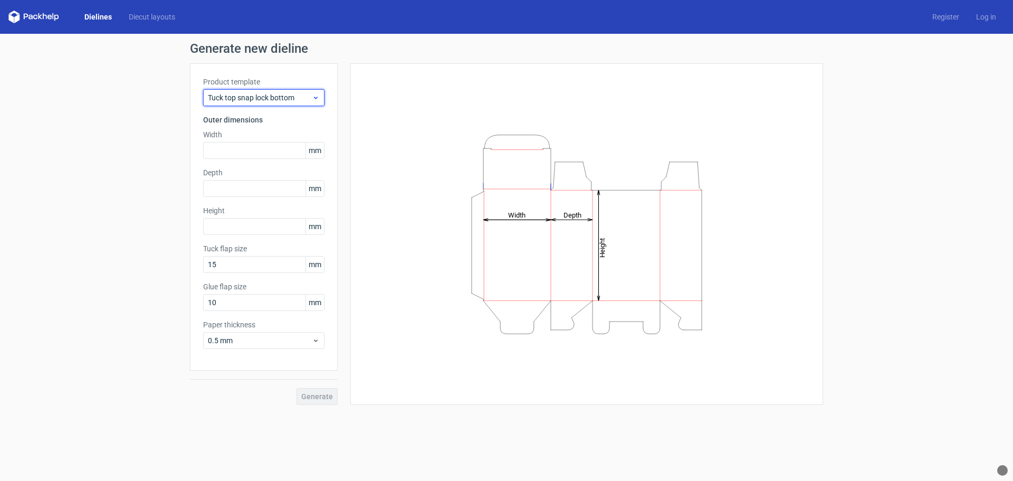
click at [297, 99] on span "Tuck top snap lock bottom" at bounding box center [260, 97] width 104 height 11
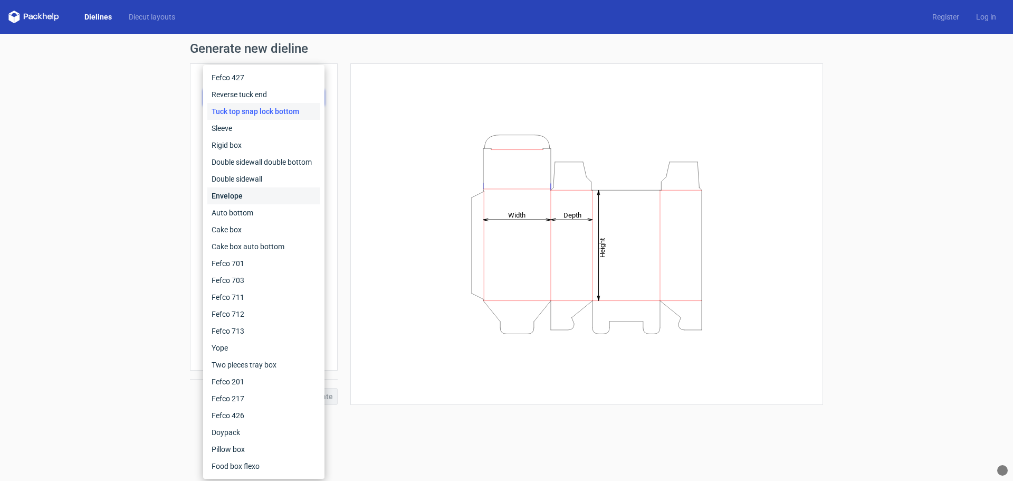
click at [235, 194] on div "Envelope" at bounding box center [263, 195] width 113 height 17
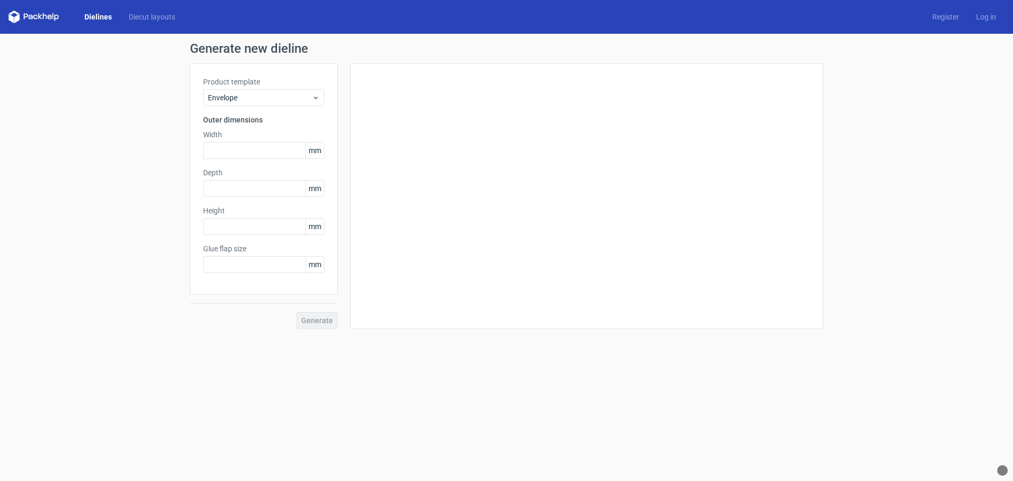
type input "20"
click at [268, 100] on span "Envelope" at bounding box center [260, 97] width 104 height 11
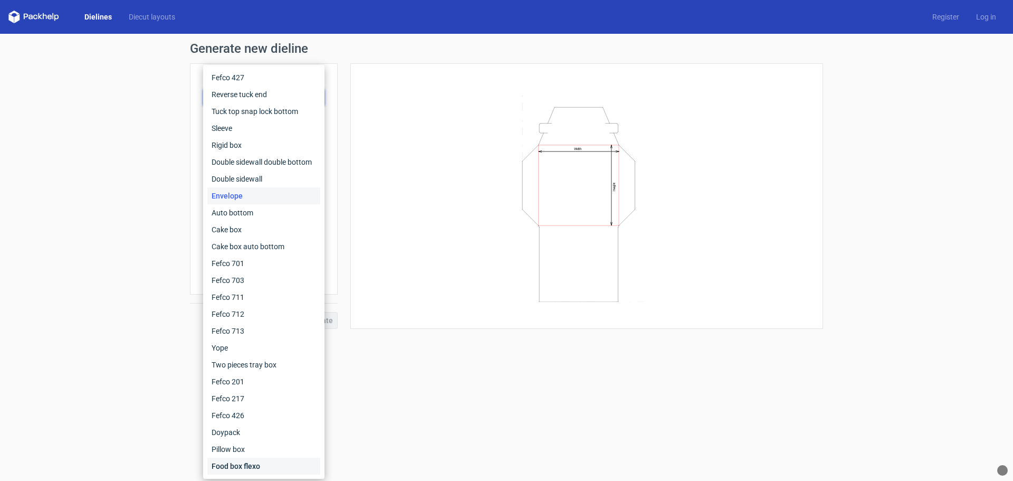
click at [246, 466] on div "Food box flexo" at bounding box center [263, 466] width 113 height 17
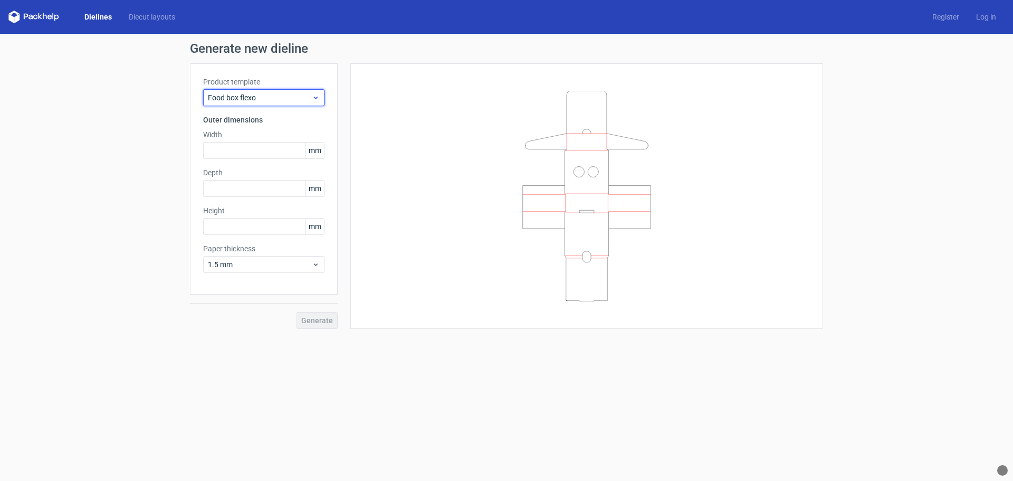
click at [271, 97] on span "Food box flexo" at bounding box center [260, 97] width 104 height 11
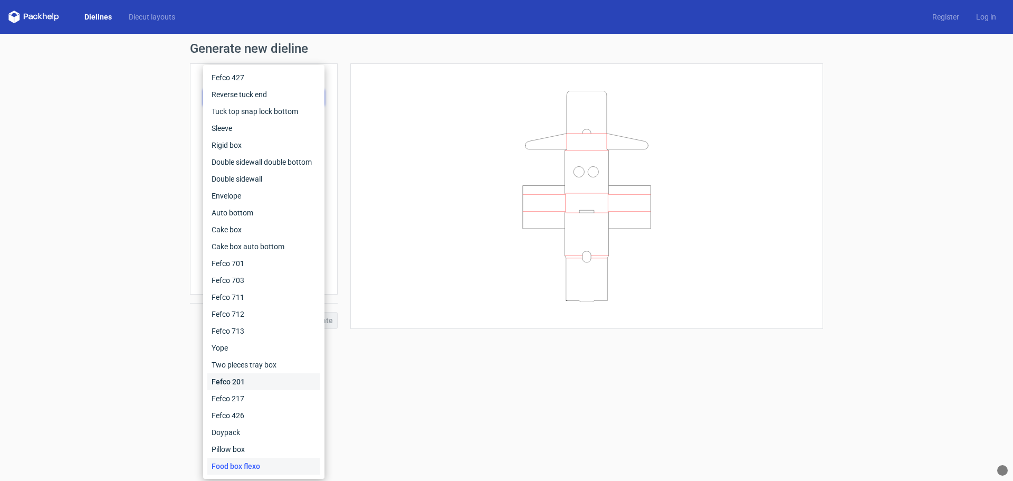
click at [241, 381] on div "Fefco 201" at bounding box center [263, 381] width 113 height 17
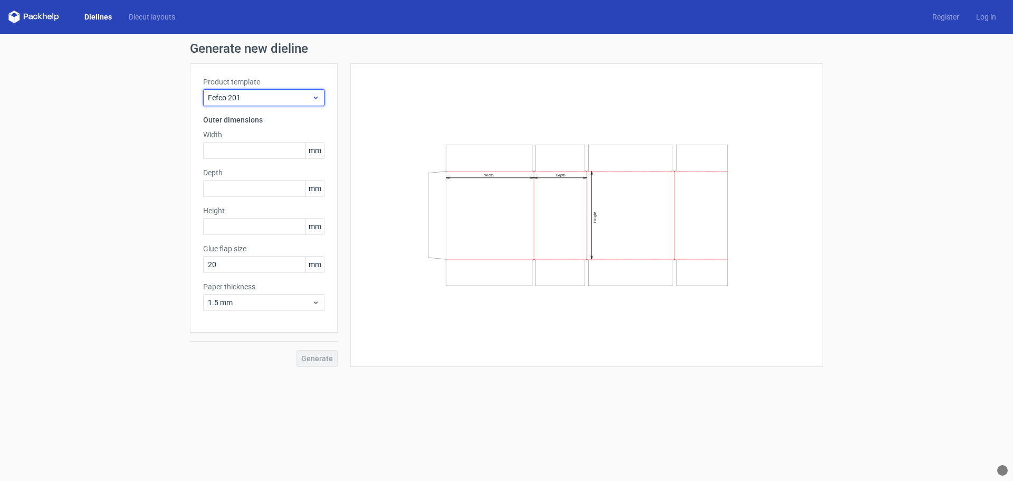
click at [272, 103] on div "Fefco 201" at bounding box center [263, 97] width 121 height 17
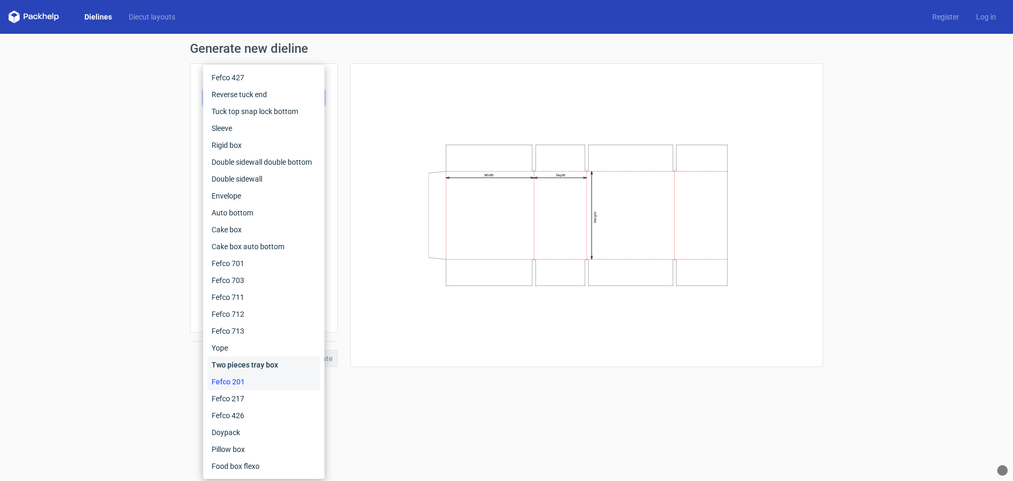
click at [230, 365] on div "Two pieces tray box" at bounding box center [263, 364] width 113 height 17
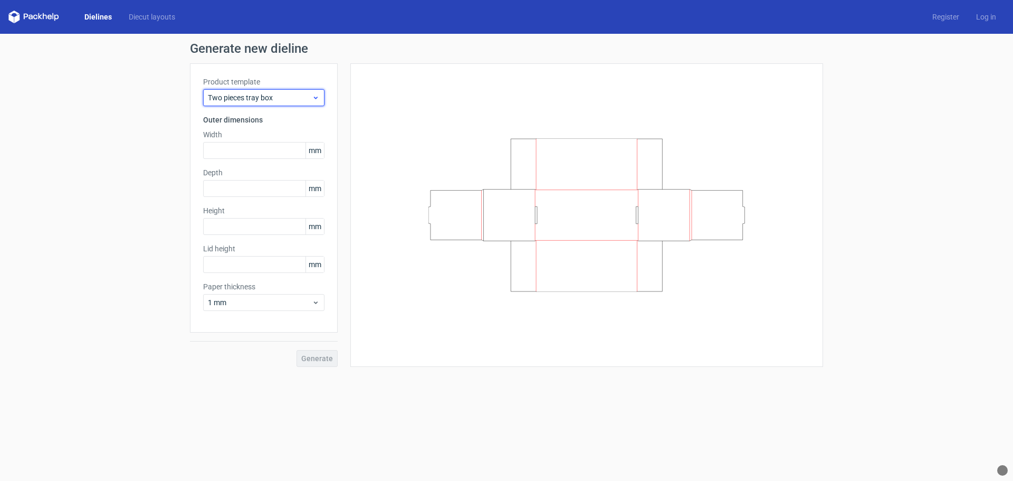
click at [277, 97] on span "Two pieces tray box" at bounding box center [260, 97] width 104 height 11
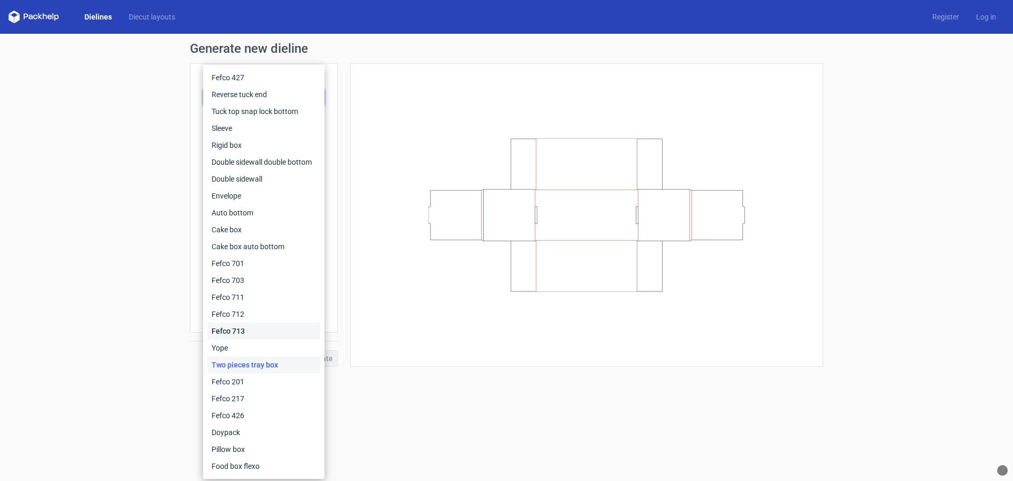
click at [231, 333] on div "Fefco 713" at bounding box center [263, 330] width 113 height 17
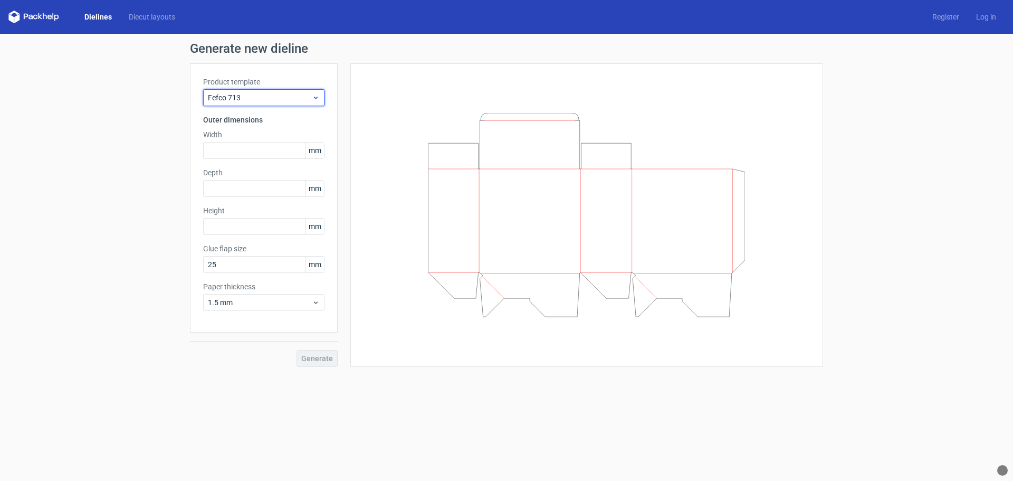
click at [271, 103] on div "Fefco 713" at bounding box center [263, 97] width 121 height 17
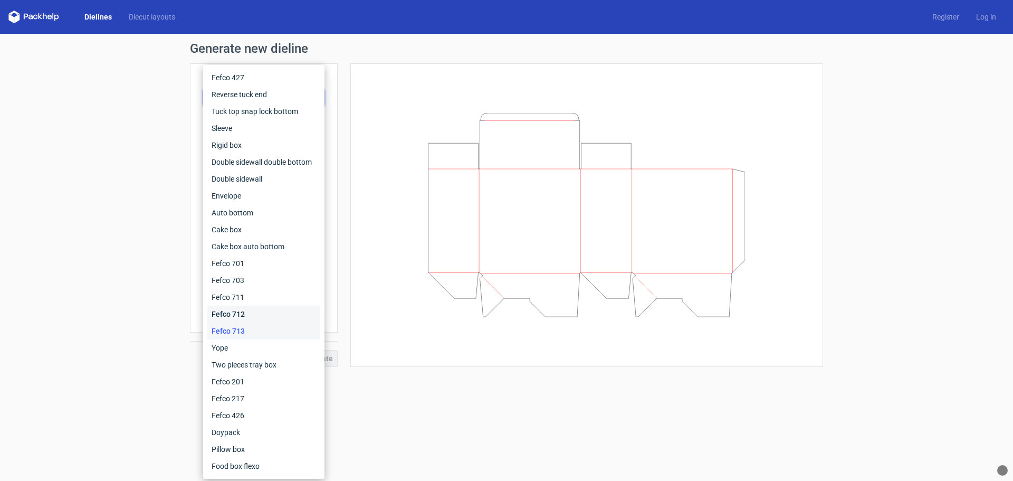
click at [229, 315] on div "Fefco 712" at bounding box center [263, 314] width 113 height 17
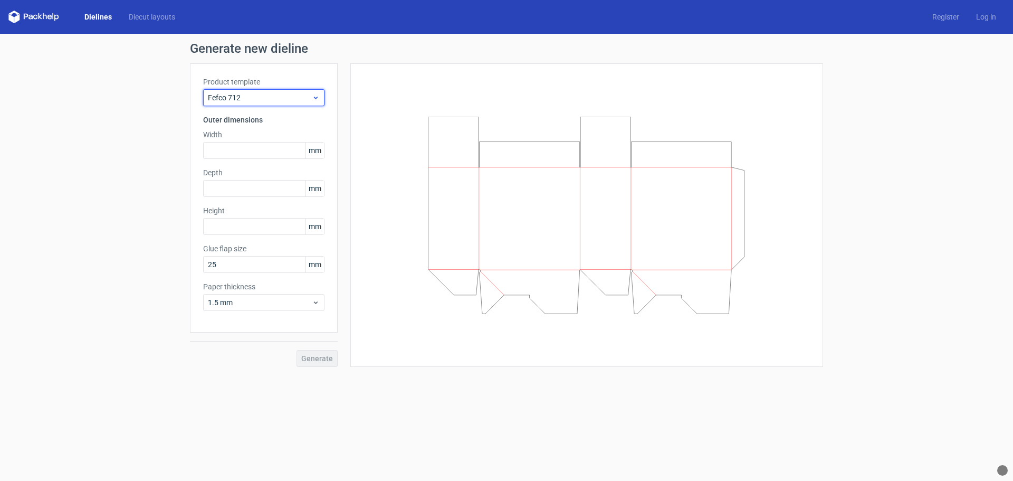
click at [246, 98] on span "Fefco 712" at bounding box center [260, 97] width 104 height 11
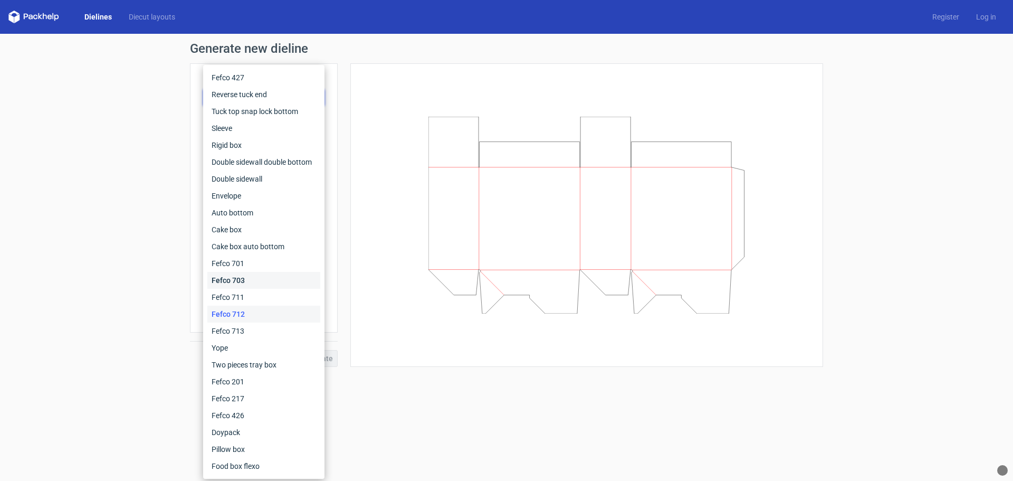
click at [232, 280] on div "Fefco 703" at bounding box center [263, 280] width 113 height 17
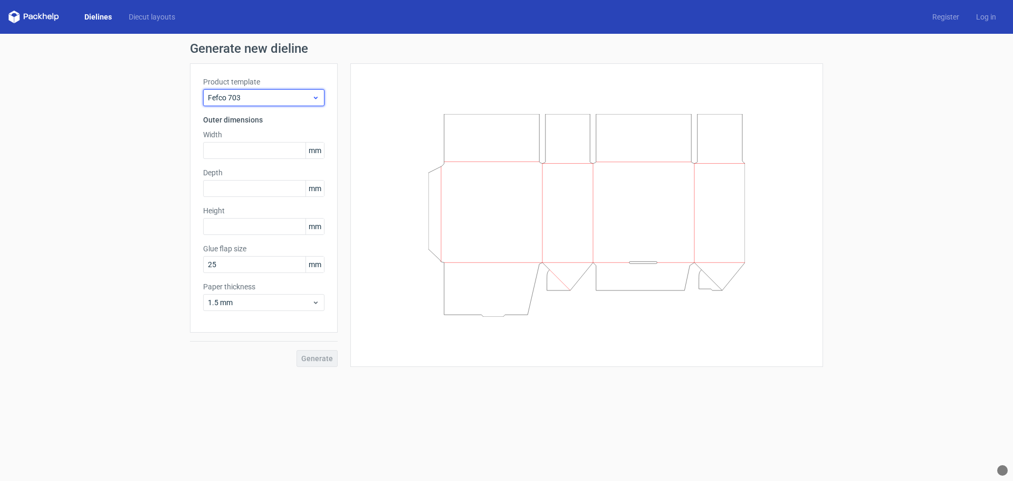
click at [253, 98] on span "Fefco 703" at bounding box center [260, 97] width 104 height 11
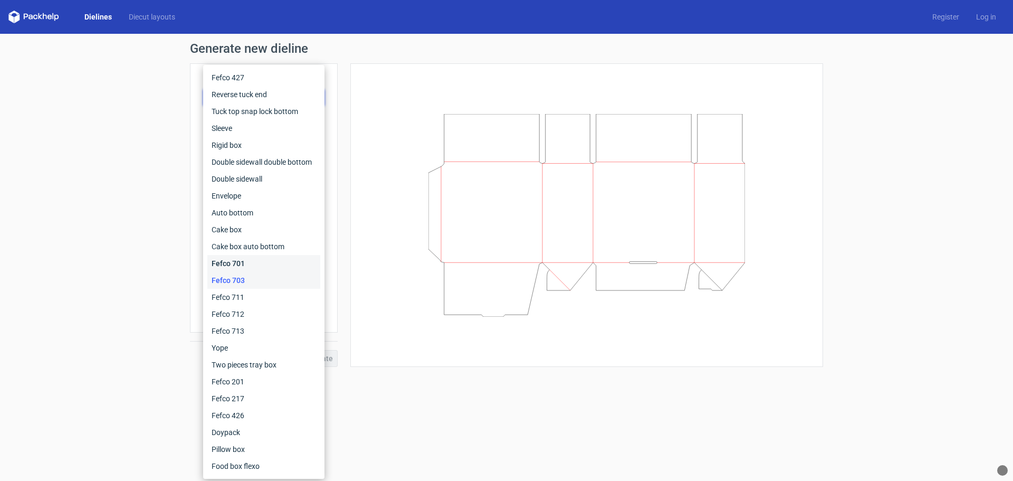
click at [234, 264] on div "Fefco 701" at bounding box center [263, 263] width 113 height 17
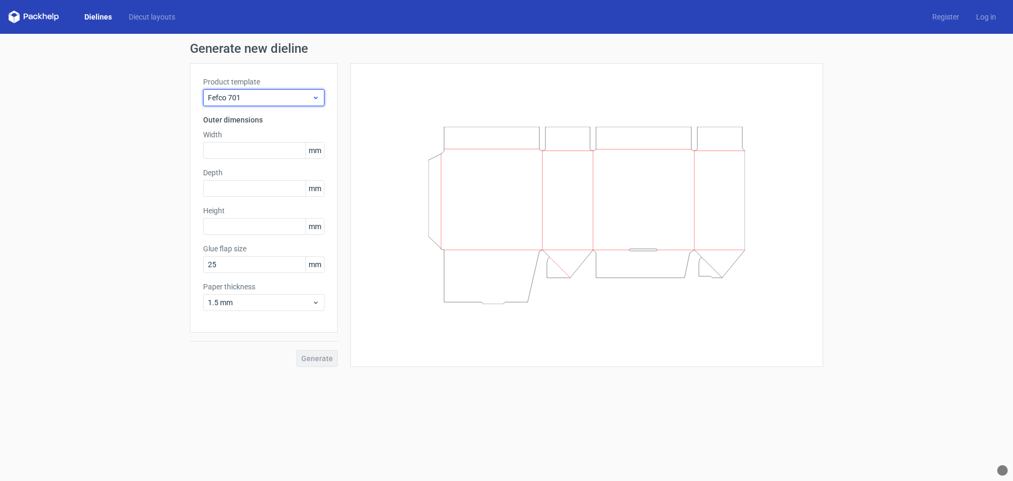
click at [258, 100] on span "Fefco 701" at bounding box center [260, 97] width 104 height 11
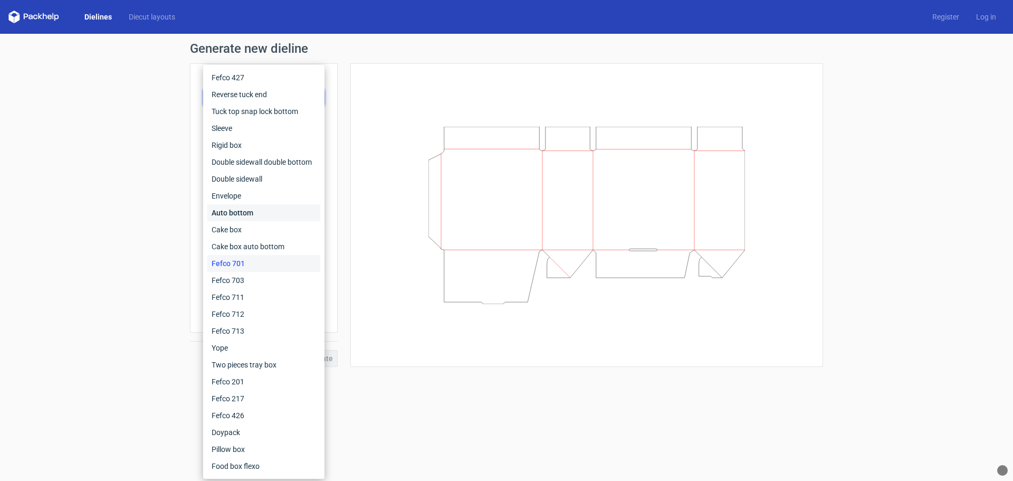
click at [233, 214] on div "Auto bottom" at bounding box center [263, 212] width 113 height 17
